Goal: Task Accomplishment & Management: Manage account settings

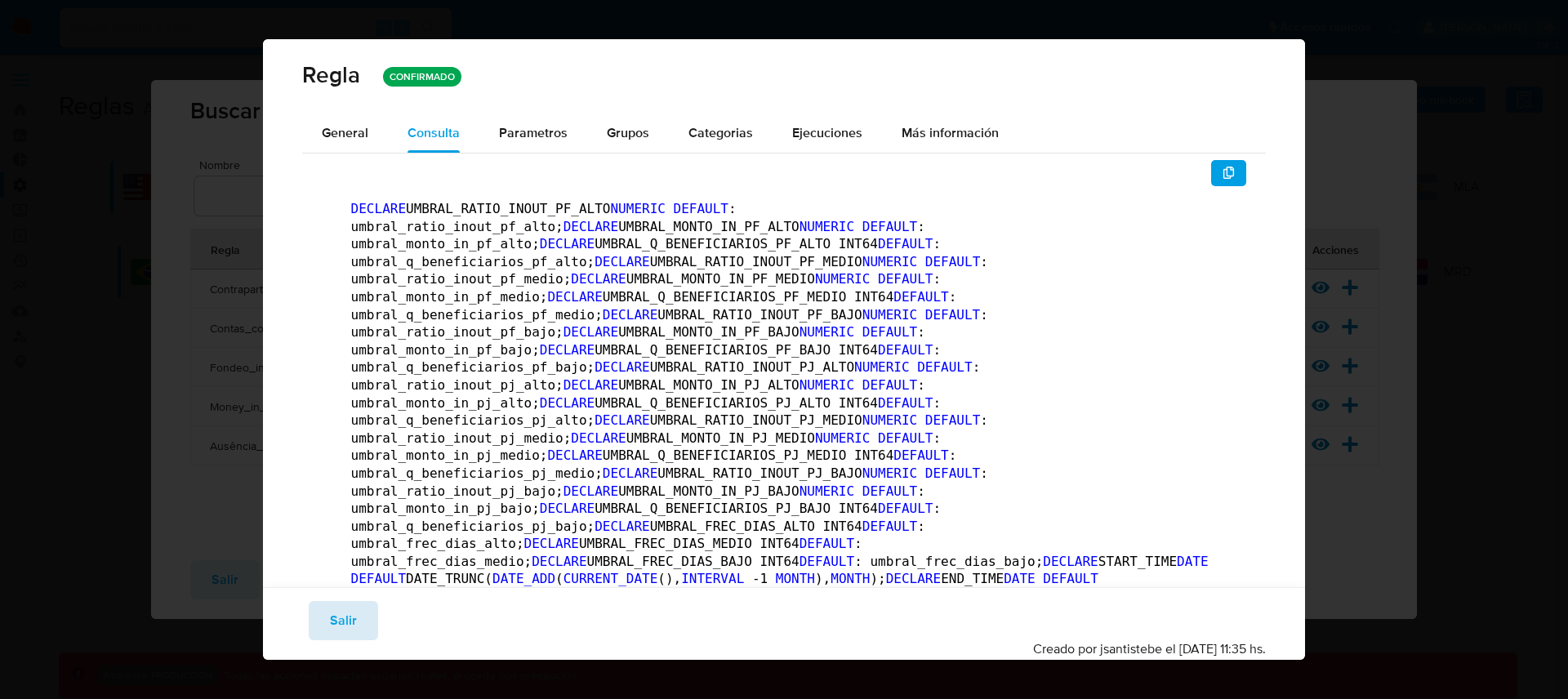
click at [349, 639] on span "Salir" at bounding box center [342, 621] width 27 height 36
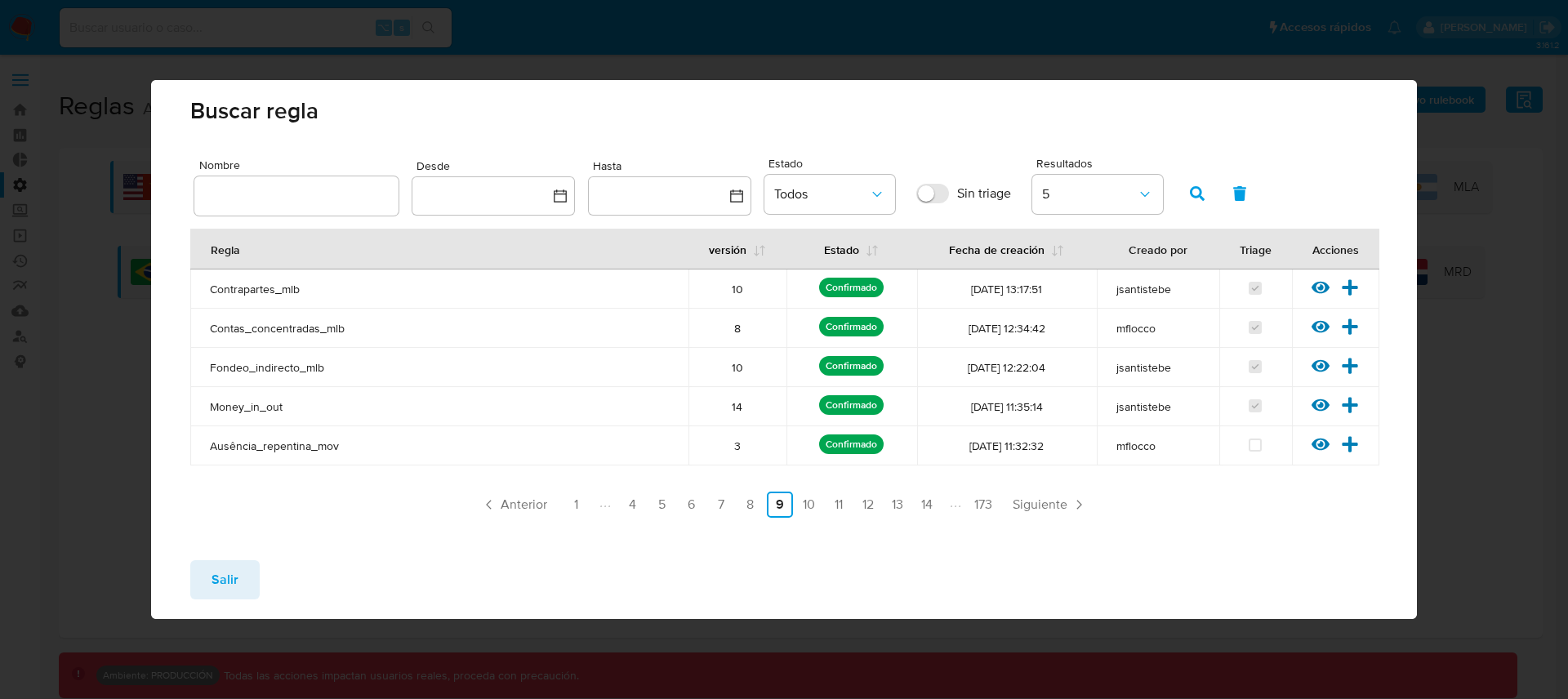
click at [910, 496] on li "13" at bounding box center [897, 505] width 26 height 26
click at [905, 500] on link "13" at bounding box center [897, 505] width 26 height 26
click at [1323, 366] on icon at bounding box center [1320, 367] width 18 height 12
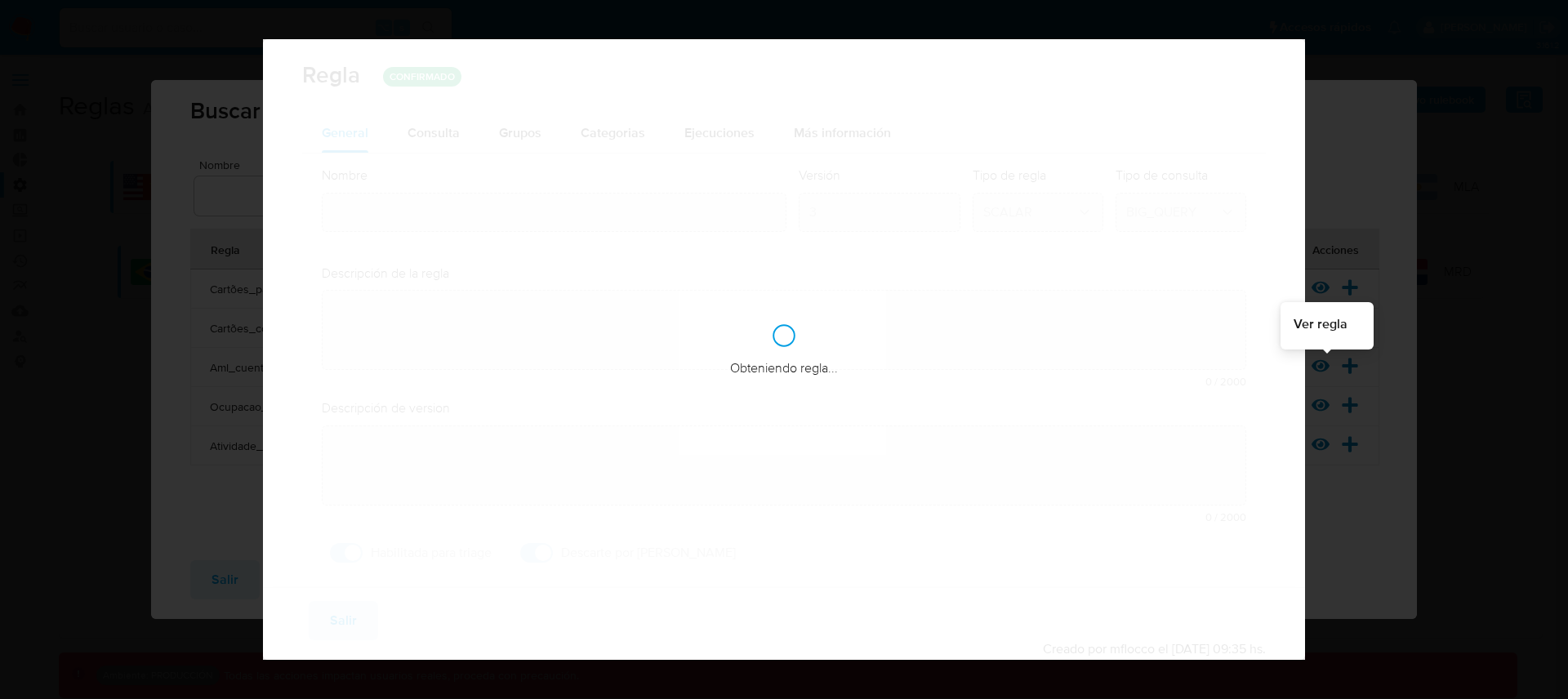
type input "Aml_cuenta_recien_abierta_mlb"
type textarea "La regla monitorea a los usuarios con cuentas recién creadas que presentan movi…"
checkbox input "false"
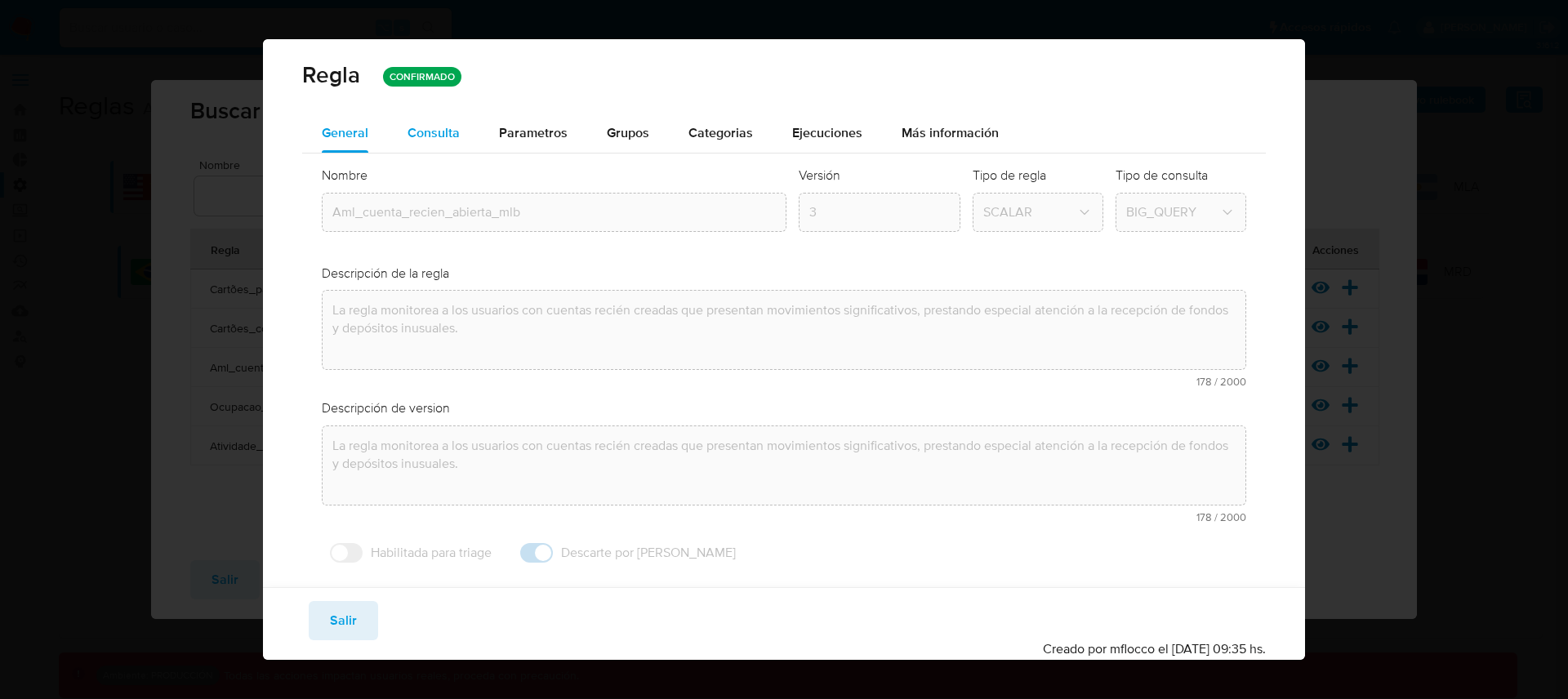
click at [446, 135] on span "Consulta" at bounding box center [433, 133] width 53 height 19
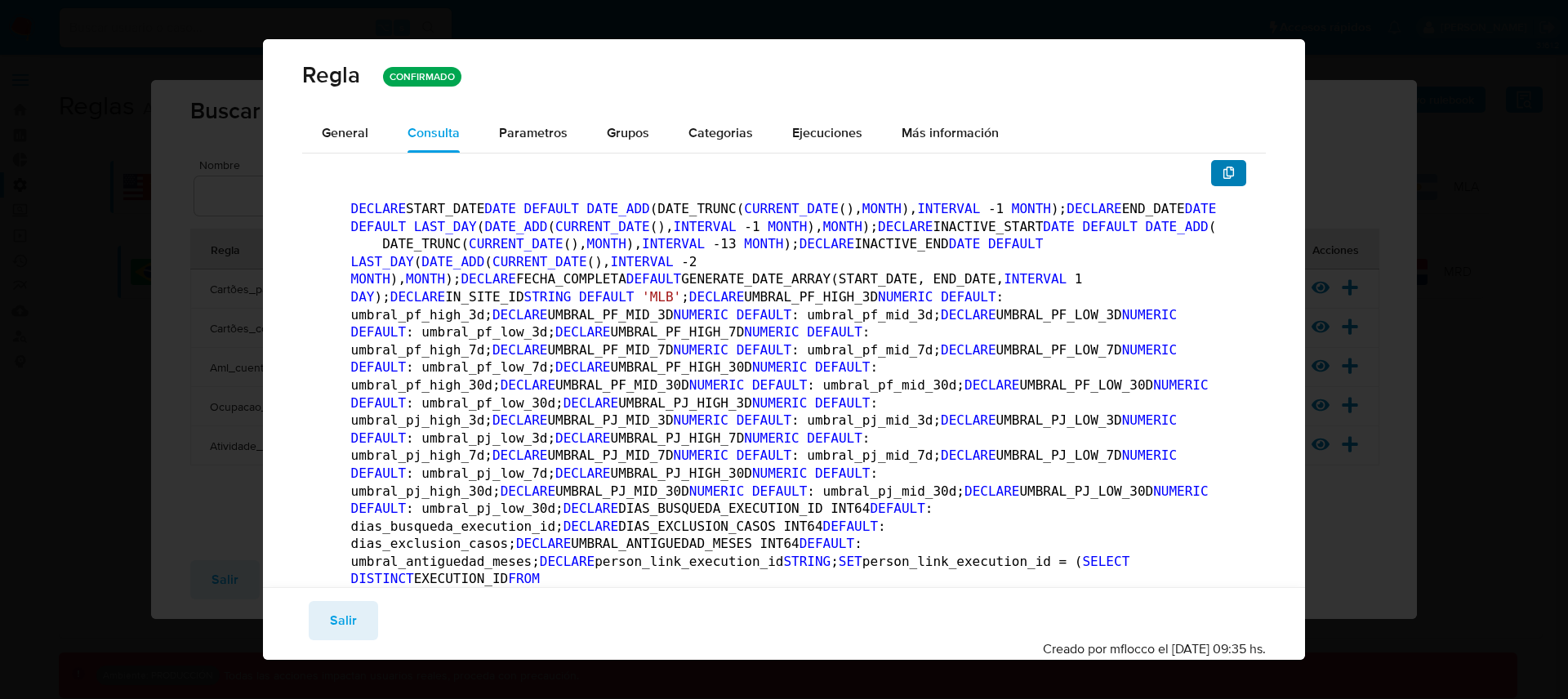
click at [1222, 172] on icon "button" at bounding box center [1228, 173] width 13 height 13
